Goal: Task Accomplishment & Management: Use online tool/utility

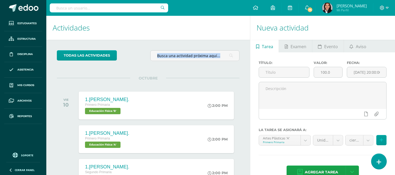
click at [380, 161] on link at bounding box center [378, 161] width 15 height 15
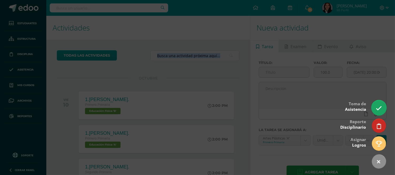
click at [377, 114] on link at bounding box center [378, 107] width 15 height 15
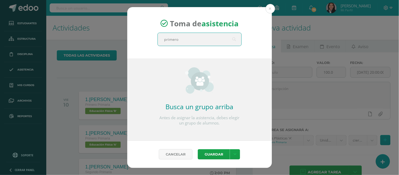
type input "primero A"
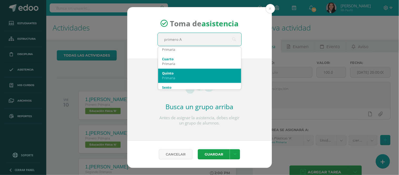
scroll to position [88, 0]
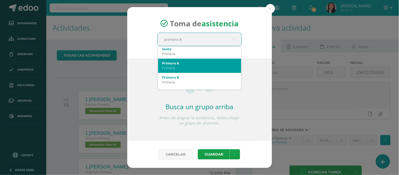
click at [179, 68] on div "Primaria" at bounding box center [199, 67] width 75 height 5
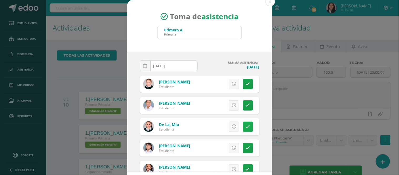
click at [246, 126] on icon at bounding box center [248, 126] width 4 height 4
click at [246, 149] on icon at bounding box center [248, 148] width 4 height 4
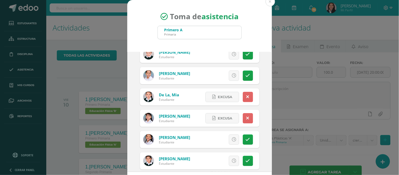
scroll to position [58, 0]
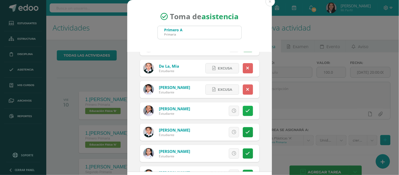
click at [246, 112] on icon at bounding box center [248, 111] width 4 height 4
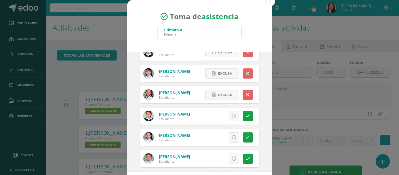
scroll to position [88, 0]
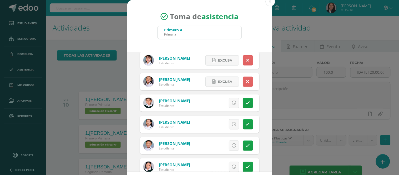
drag, startPoint x: 240, startPoint y: 145, endPoint x: 267, endPoint y: 157, distance: 29.5
click at [246, 145] on icon at bounding box center [248, 145] width 4 height 4
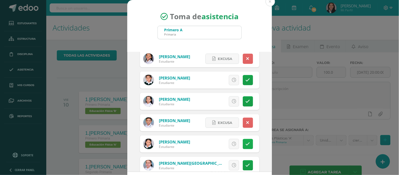
scroll to position [117, 0]
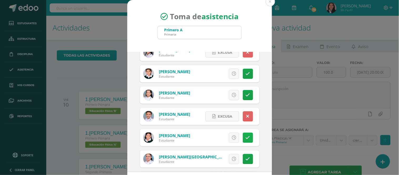
click at [243, 133] on link at bounding box center [248, 138] width 10 height 10
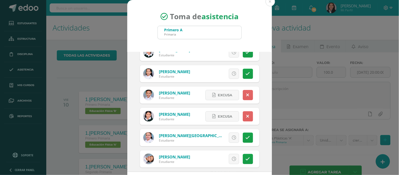
scroll to position [206, 0]
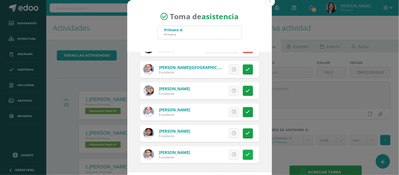
click at [243, 155] on link at bounding box center [248, 155] width 10 height 10
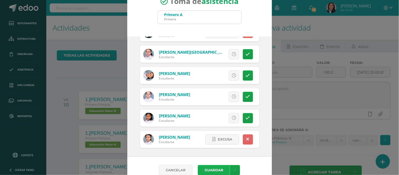
scroll to position [24, 0]
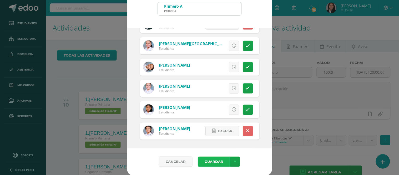
click at [216, 160] on button "Guardar" at bounding box center [214, 161] width 32 height 10
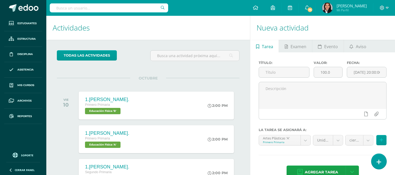
click at [383, 161] on link at bounding box center [378, 161] width 15 height 15
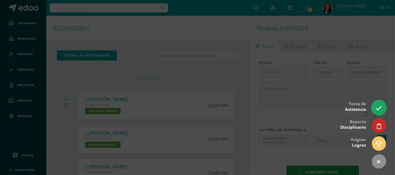
click at [379, 108] on icon at bounding box center [378, 108] width 6 height 6
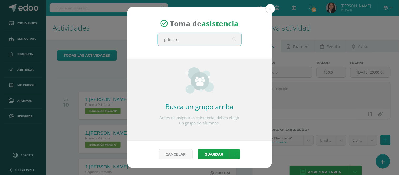
type input "primero B"
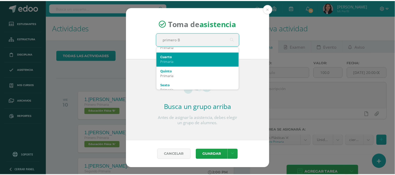
scroll to position [88, 0]
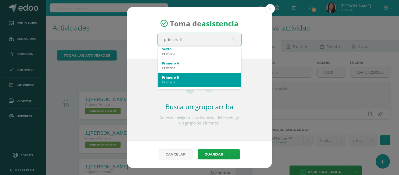
click at [184, 80] on div "Primaria" at bounding box center [199, 82] width 75 height 5
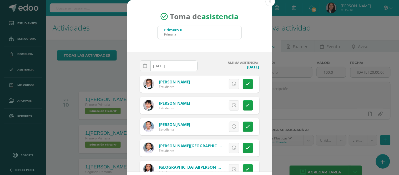
click at [269, 4] on button at bounding box center [270, 1] width 9 height 9
